Goal: Find specific page/section: Find specific page/section

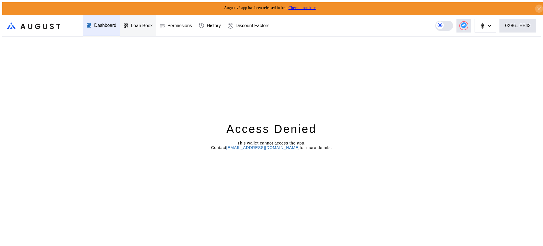
click at [141, 23] on div "Loan Book" at bounding box center [142, 25] width 22 height 5
click at [479, 48] on div "Access Denied This wallet cannot access the app. Contact operations@augustdigit…" at bounding box center [271, 143] width 539 height 212
click at [479, 48] on div "Access Denied This wallet cannot access the app. Contact [EMAIL_ADDRESS][DOMAIN…" at bounding box center [271, 143] width 539 height 212
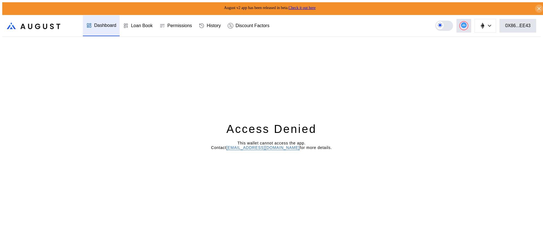
click at [479, 48] on div "Access Denied This wallet cannot access the app. Contact operations@augustdigit…" at bounding box center [271, 143] width 539 height 212
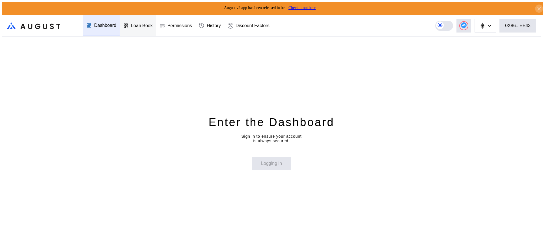
click at [141, 23] on div "Loan Book" at bounding box center [142, 25] width 22 height 5
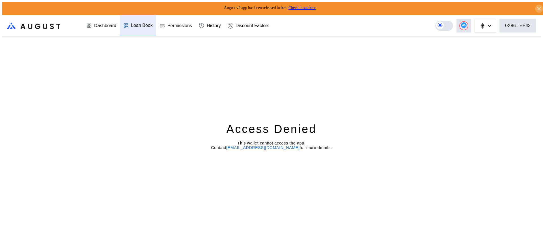
click at [141, 23] on div "Loan Book" at bounding box center [142, 25] width 22 height 5
